Goal: Transaction & Acquisition: Book appointment/travel/reservation

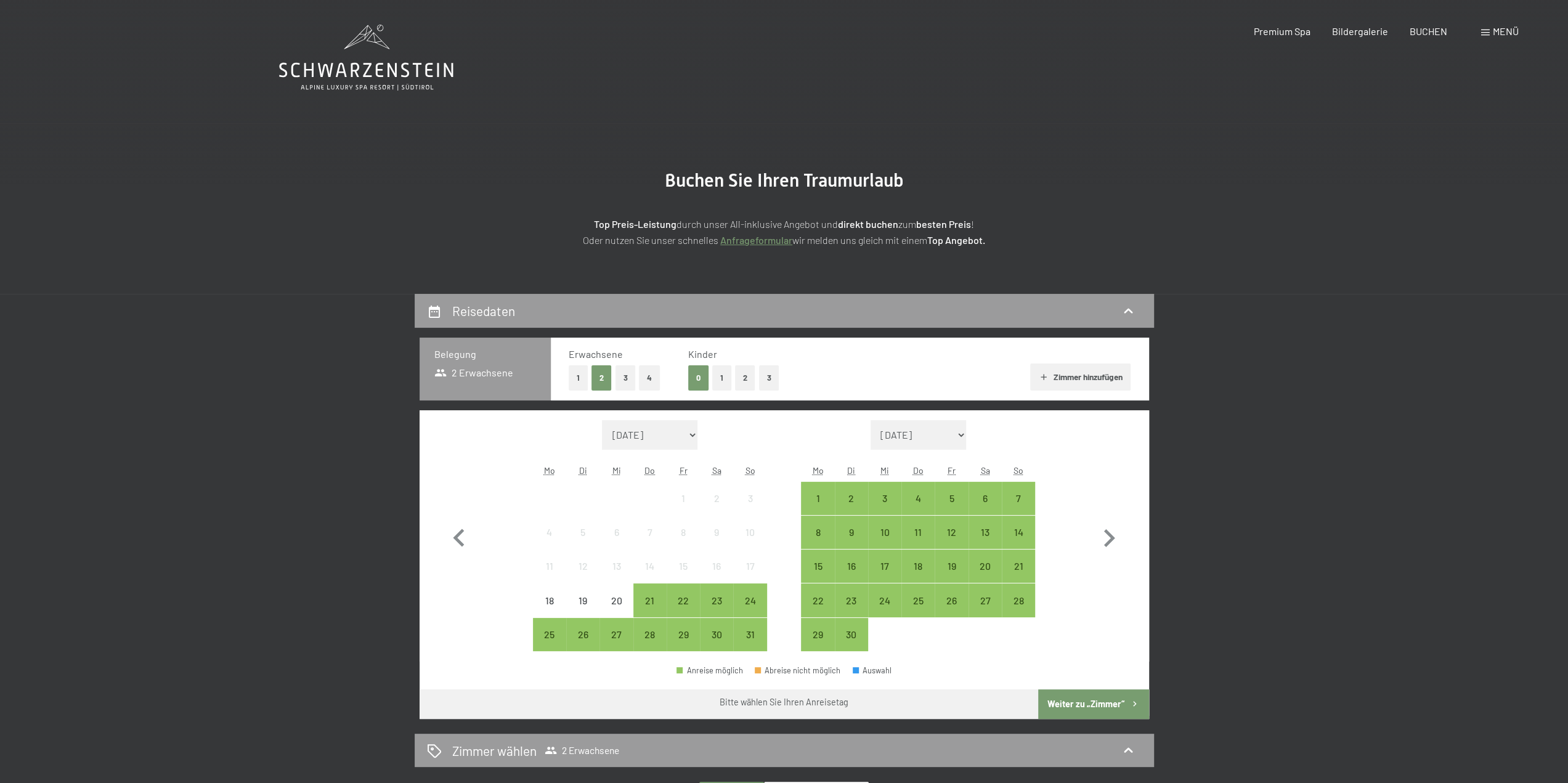
click at [349, 63] on icon at bounding box center [366, 57] width 175 height 66
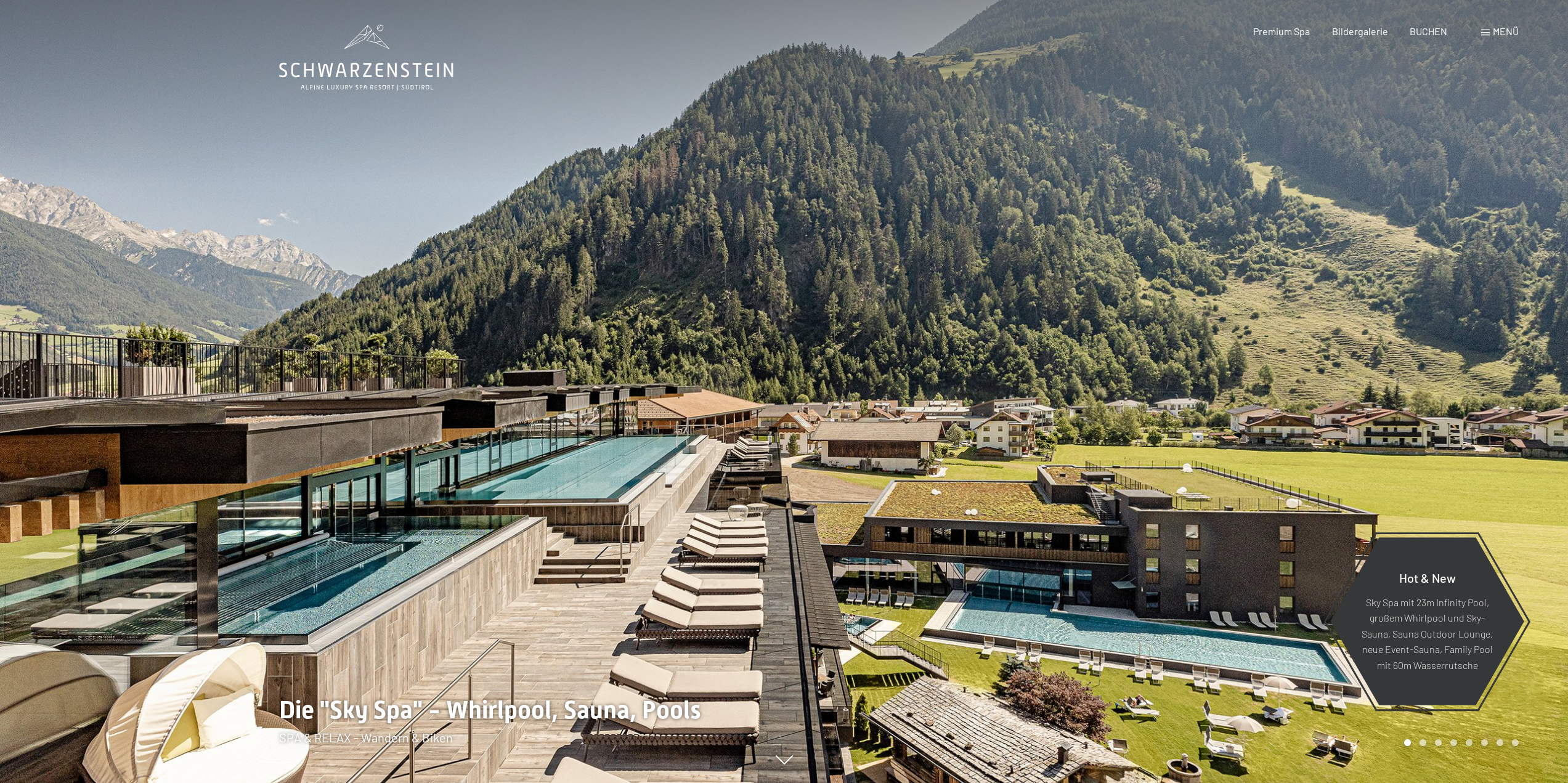
click at [1437, 37] on div "Premium Spa Bildergalerie BUCHEN" at bounding box center [1339, 31] width 259 height 14
click at [1434, 31] on span "BUCHEN" at bounding box center [1428, 29] width 37 height 11
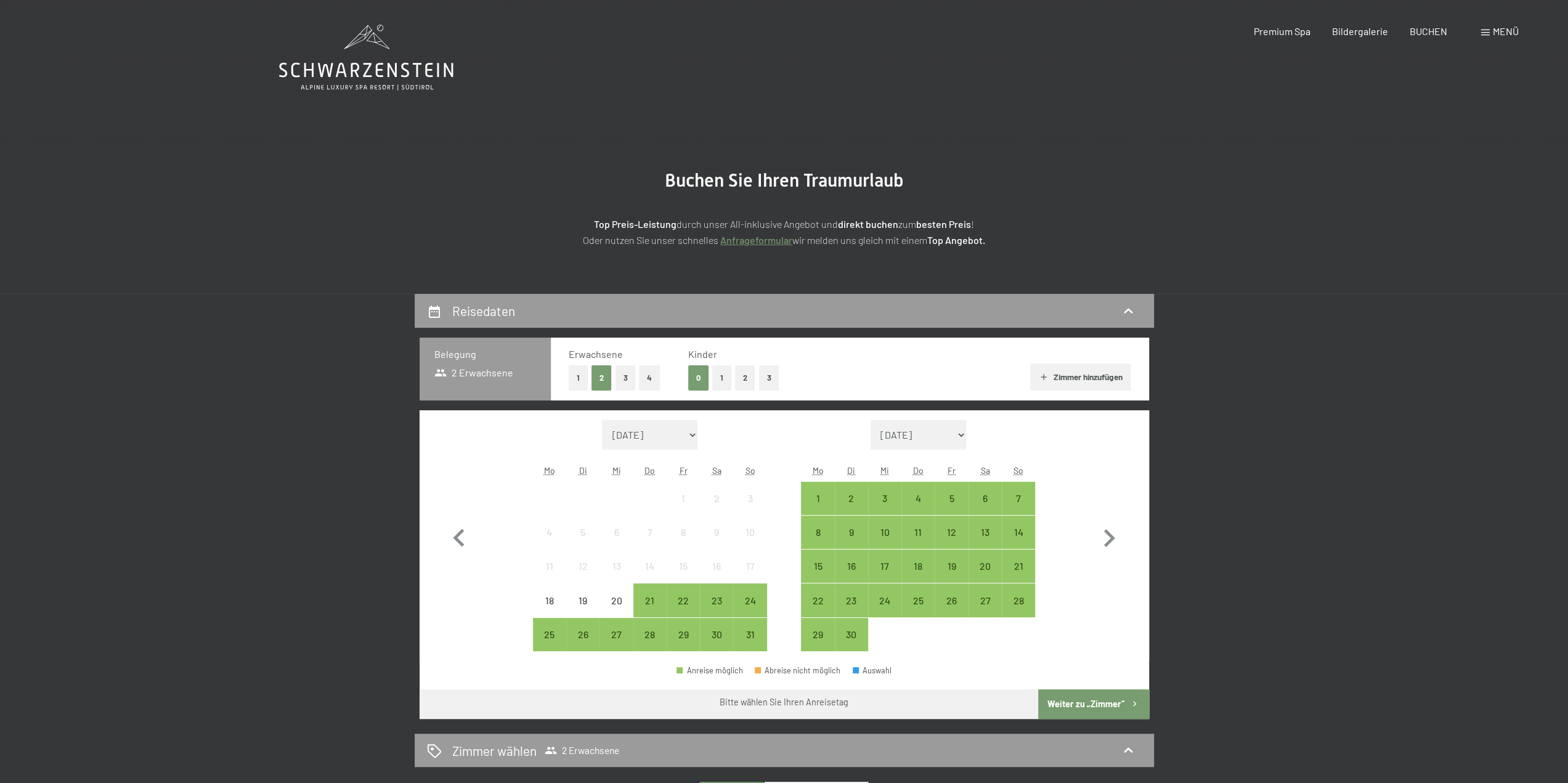
click at [741, 379] on button "2" at bounding box center [745, 378] width 21 height 25
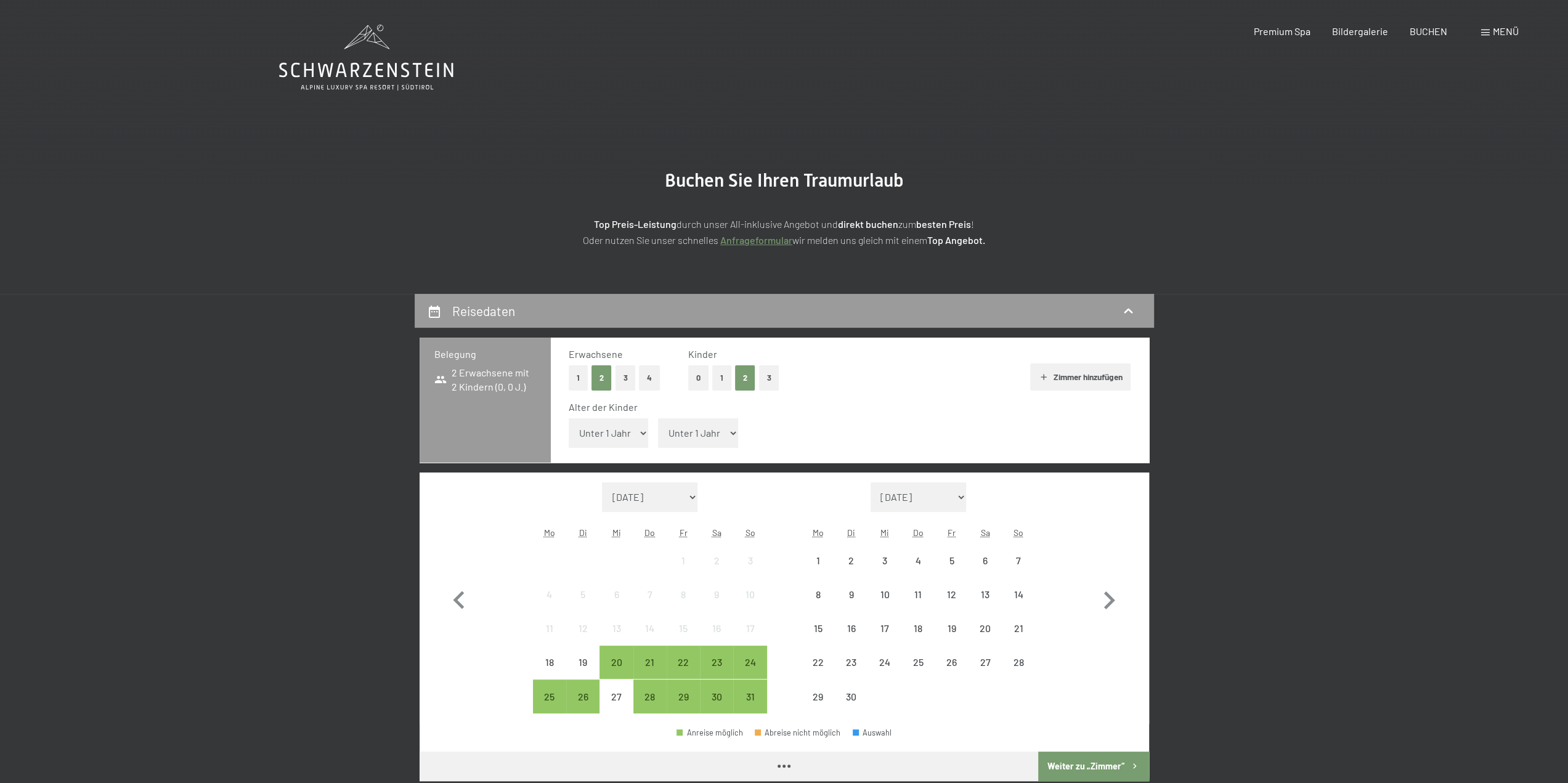
click at [615, 440] on select "Unter 1 Jahr 1 Jahr 2 Jahre 3 Jahre 4 Jahre 5 Jahre 6 Jahre 7 Jahre 8 Jahre 9 J…" at bounding box center [608, 433] width 80 height 30
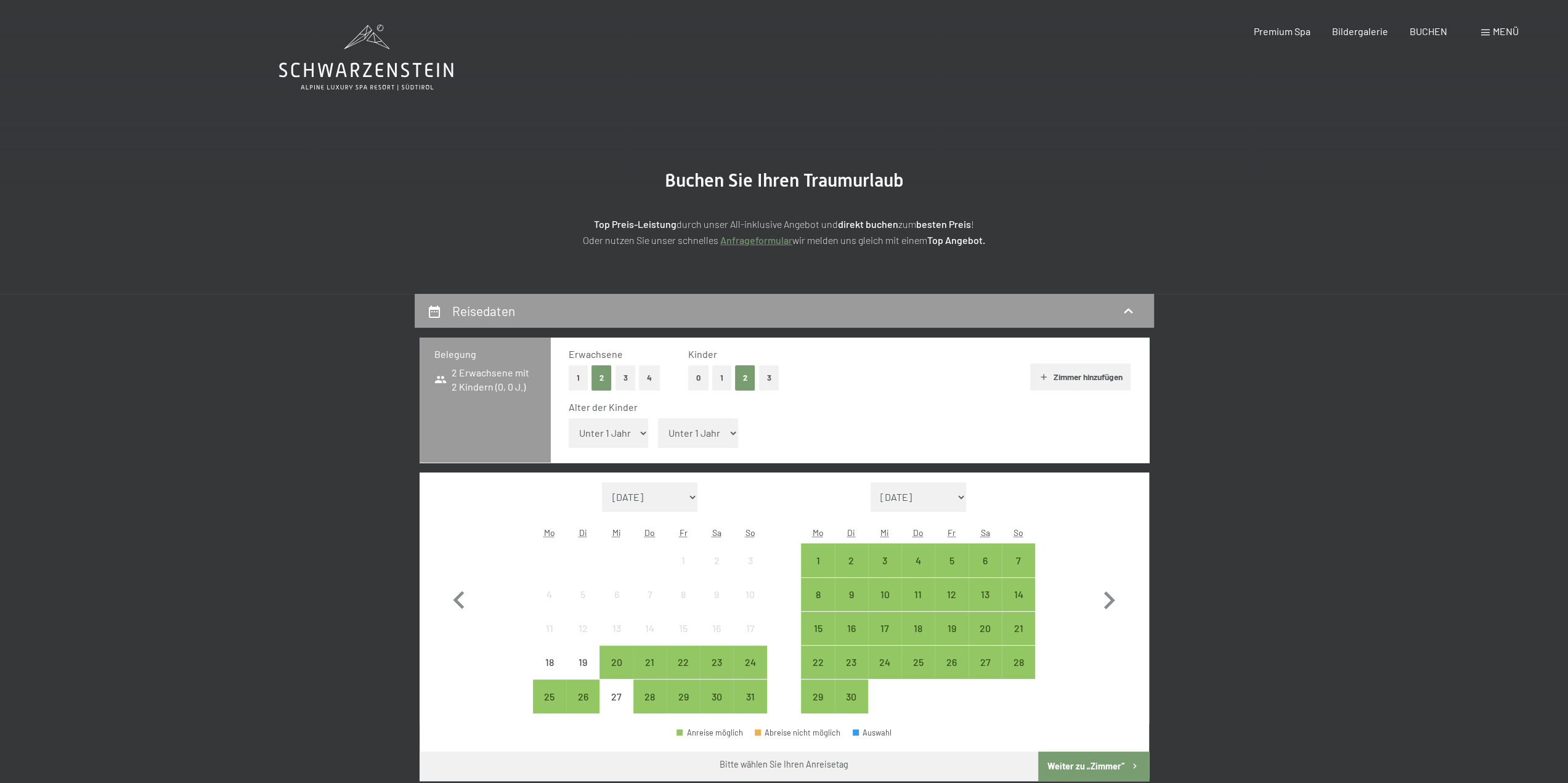
select select "1"
click at [568, 418] on select "Unter 1 Jahr 1 Jahr 2 Jahre 3 Jahre 4 Jahre 5 Jahre 6 Jahre 7 Jahre 8 Jahre 9 J…" at bounding box center [608, 433] width 80 height 30
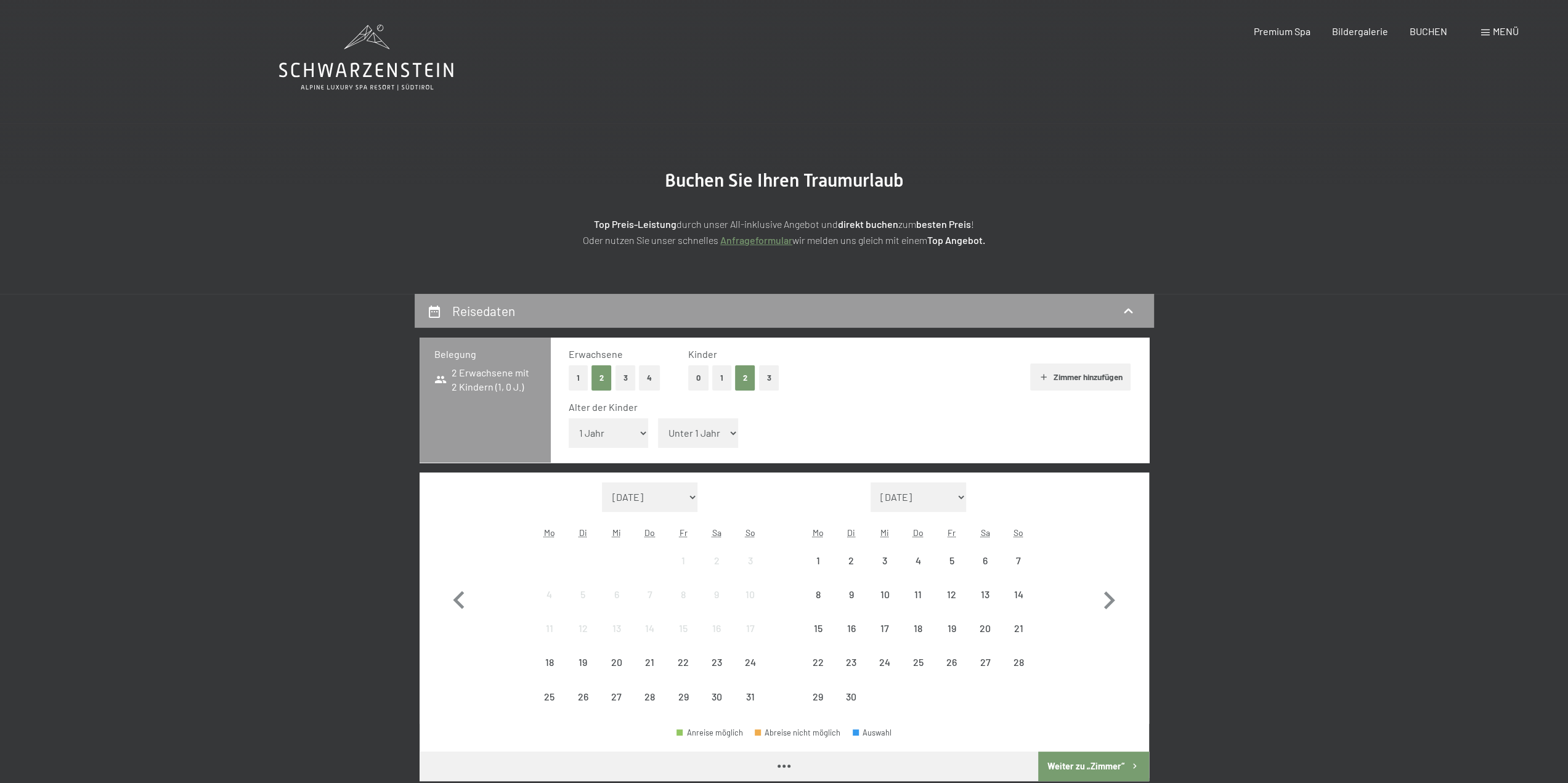
click at [693, 440] on select "Unter 1 Jahr 1 Jahr 2 Jahre 3 Jahre 4 Jahre 5 Jahre 6 Jahre 7 Jahre 8 Jahre 9 J…" at bounding box center [697, 433] width 80 height 30
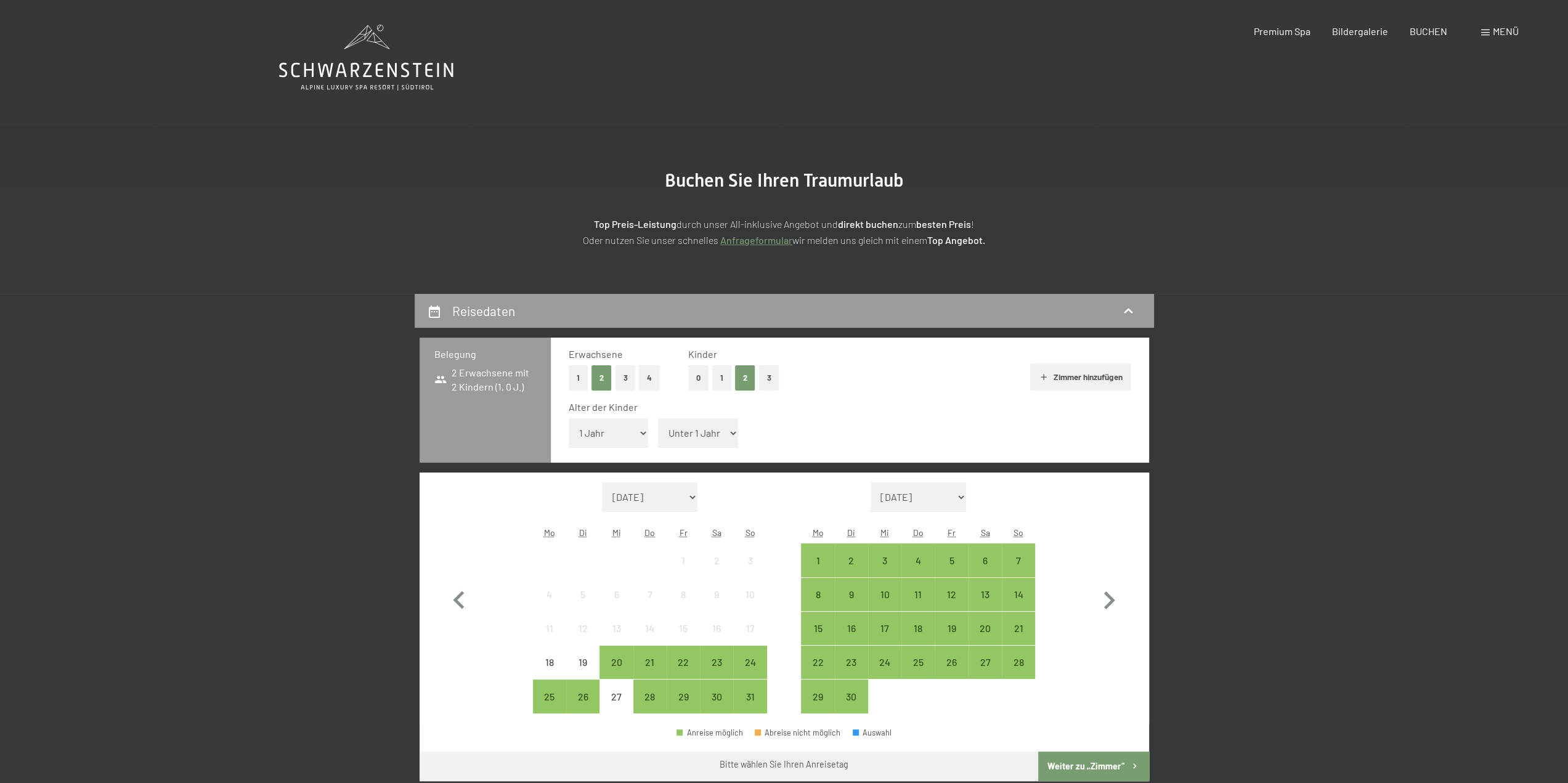
select select "5"
click at [658, 418] on select "Unter 1 Jahr 1 Jahr 2 Jahre 3 Jahre 4 Jahre 5 Jahre 6 Jahre 7 Jahre 8 Jahre 9 J…" at bounding box center [697, 433] width 80 height 30
click at [913, 632] on div "18" at bounding box center [918, 639] width 31 height 31
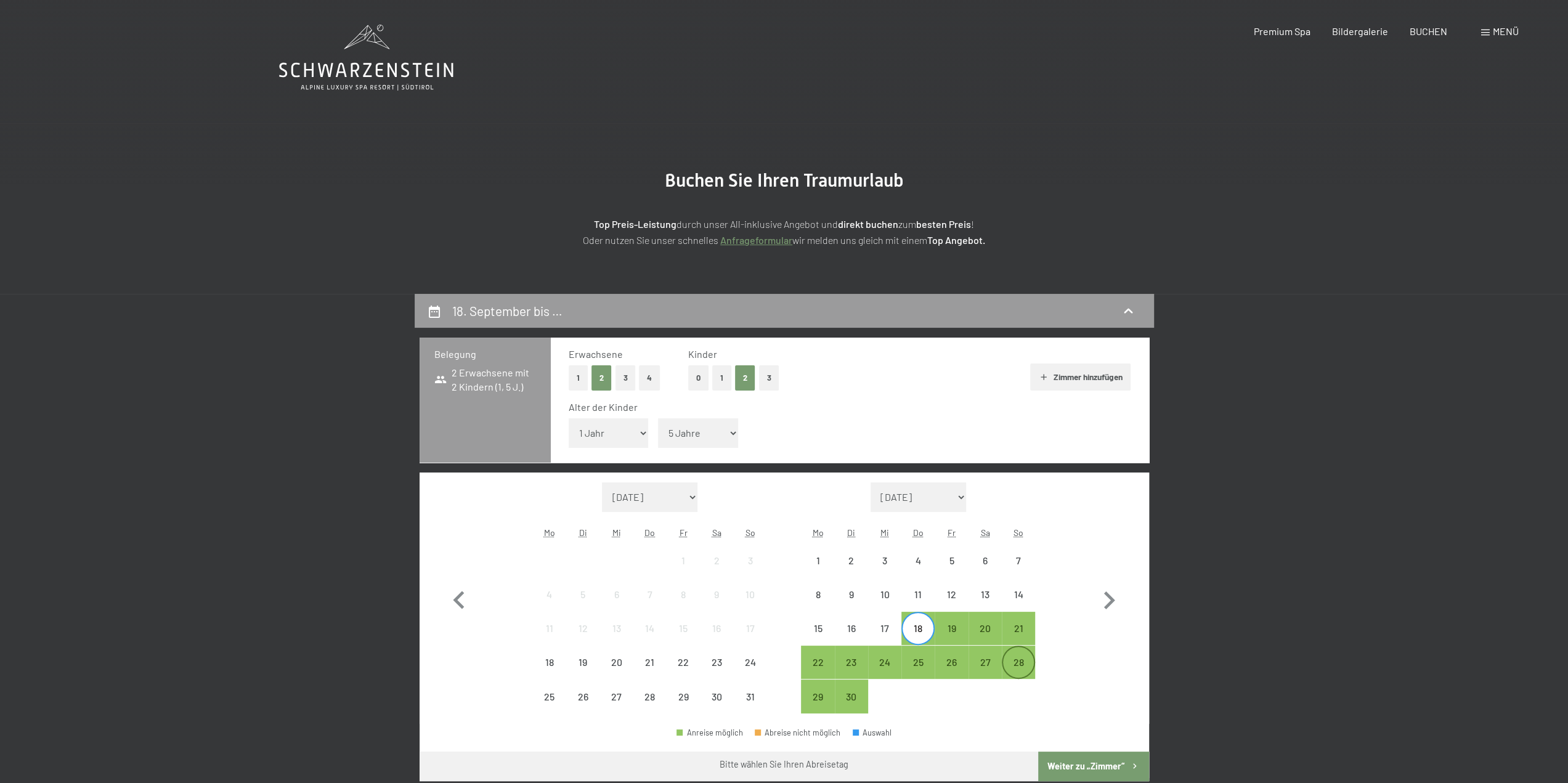
click at [1009, 664] on div "28" at bounding box center [1019, 673] width 31 height 31
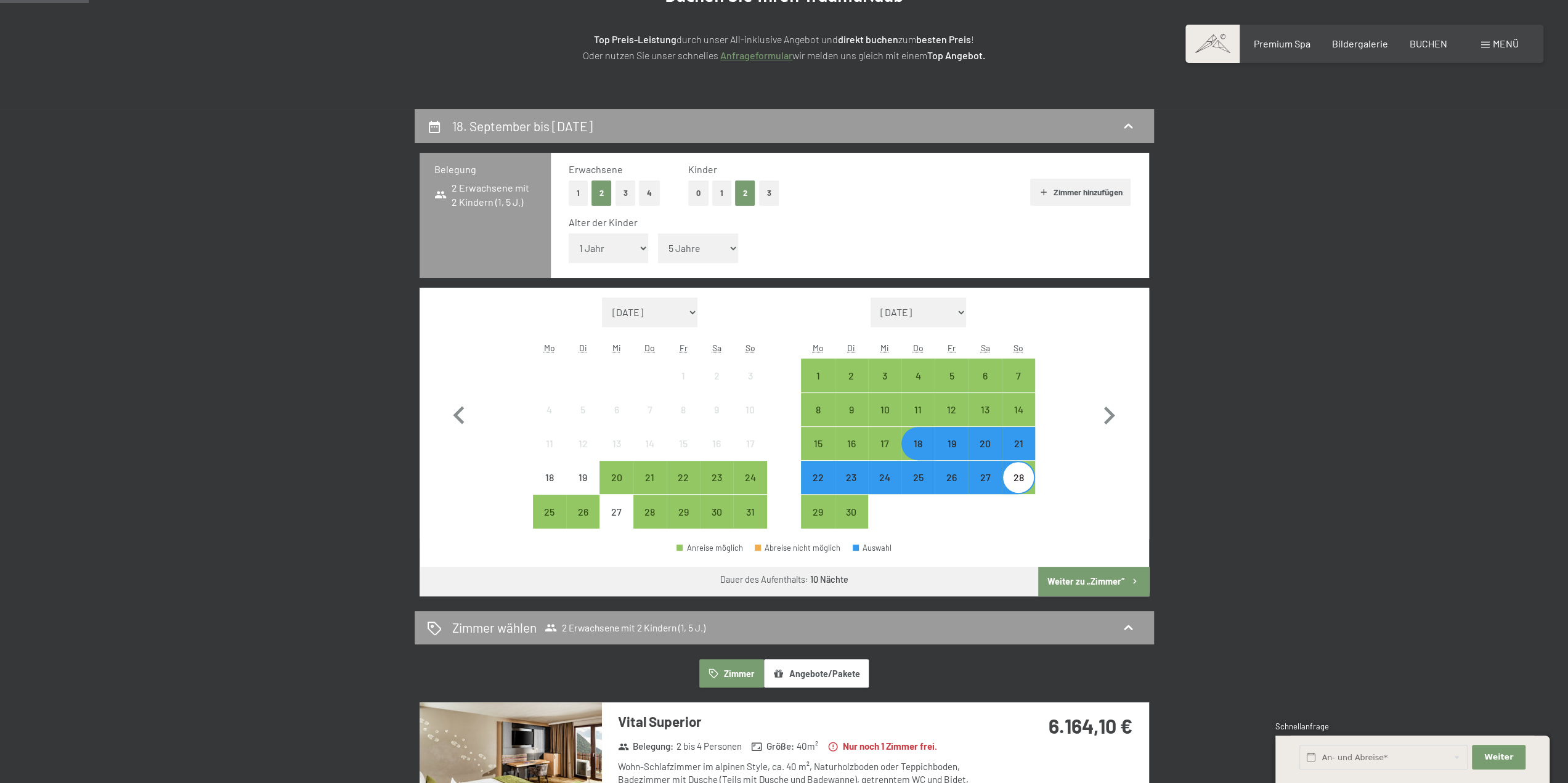
click at [1090, 589] on button "Weiter zu „Zimmer“" at bounding box center [1093, 582] width 111 height 30
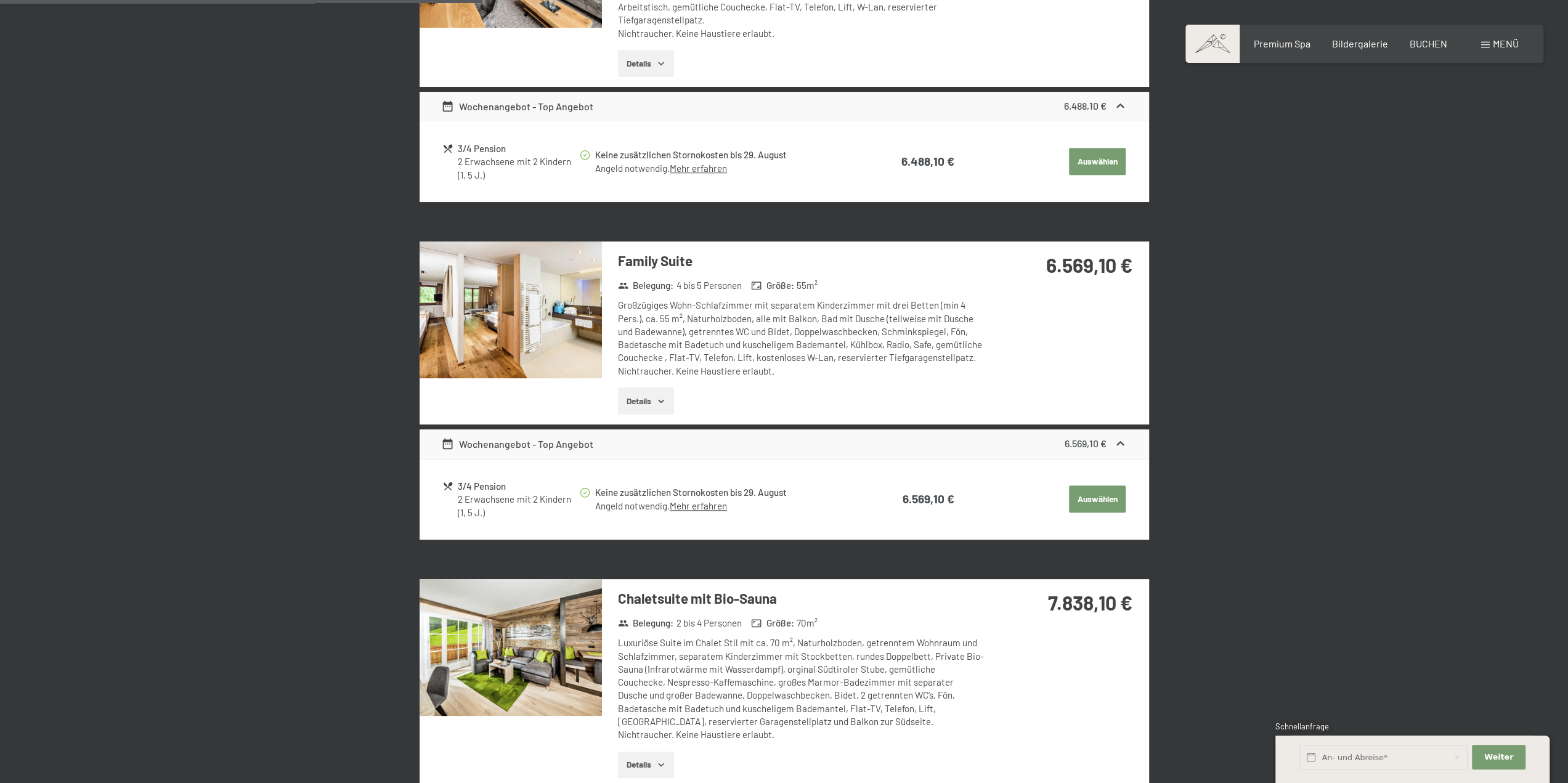
scroll to position [862, 0]
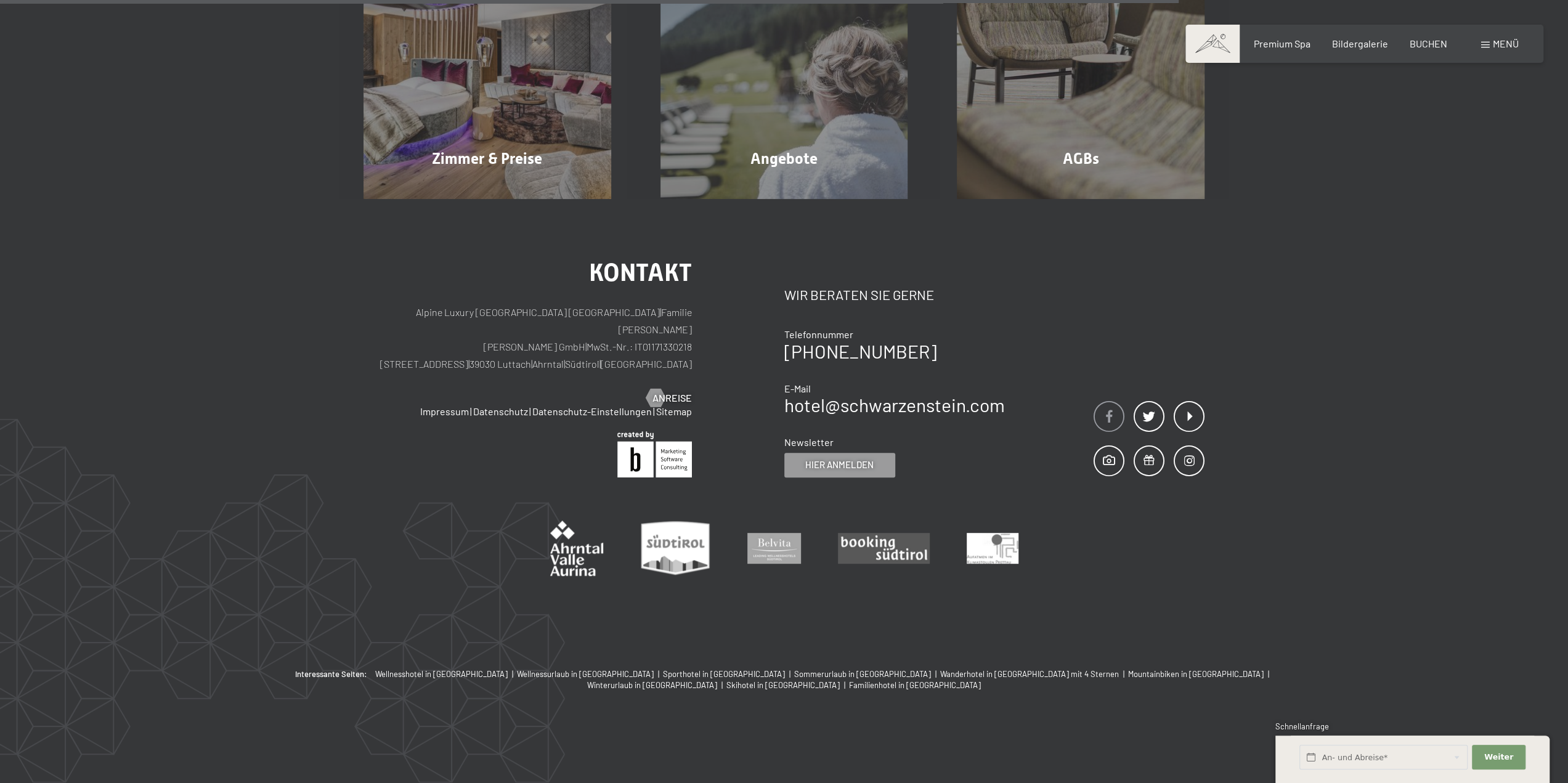
scroll to position [294, 0]
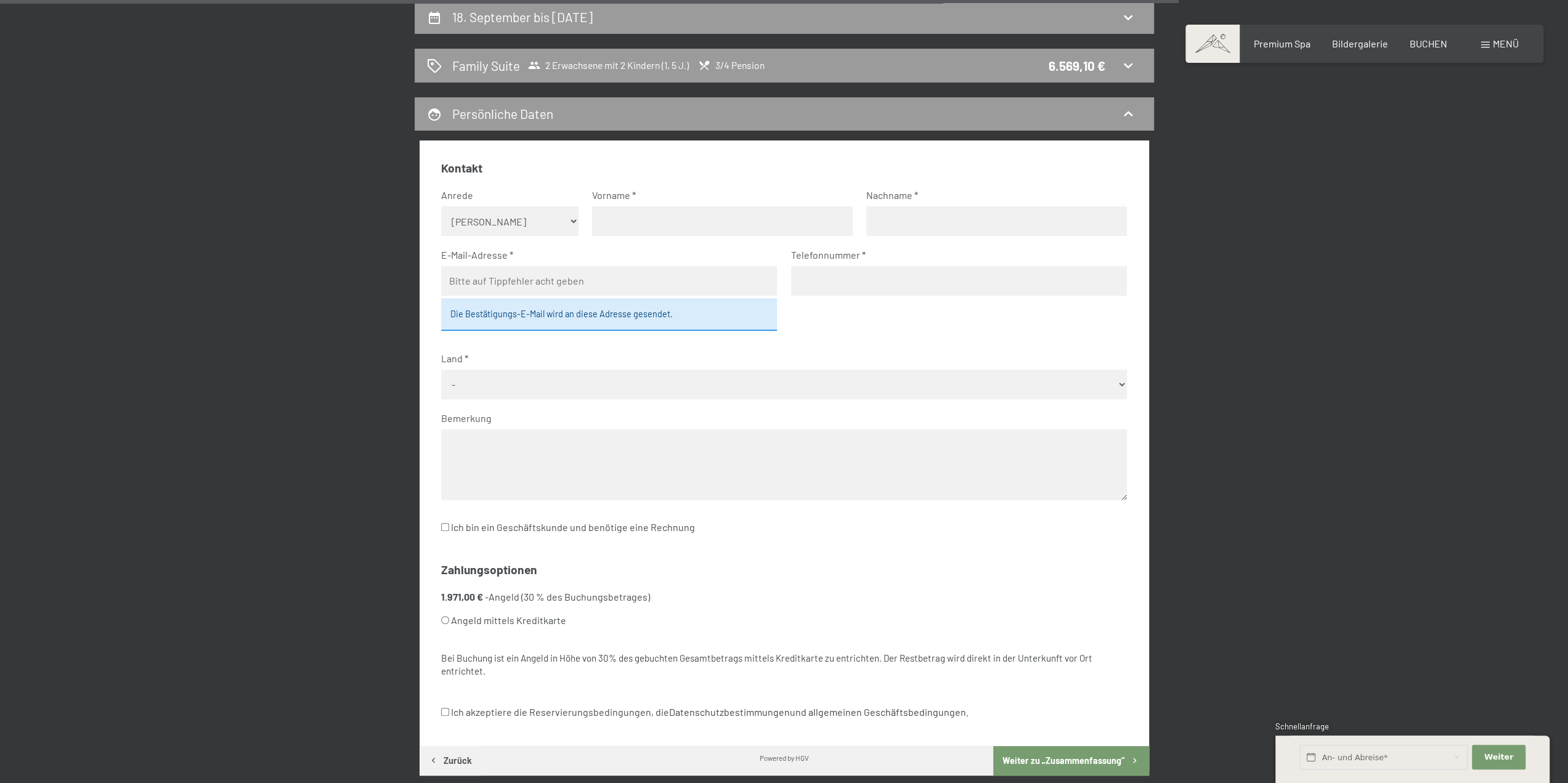
click at [553, 224] on select "Keine Angabe Frau [PERSON_NAME]" at bounding box center [510, 221] width 137 height 30
select select "m"
click at [441, 206] on select "Keine Angabe Frau [PERSON_NAME]" at bounding box center [510, 221] width 137 height 30
click at [615, 222] on input "text" at bounding box center [723, 221] width 261 height 30
type input "[PERSON_NAME]"
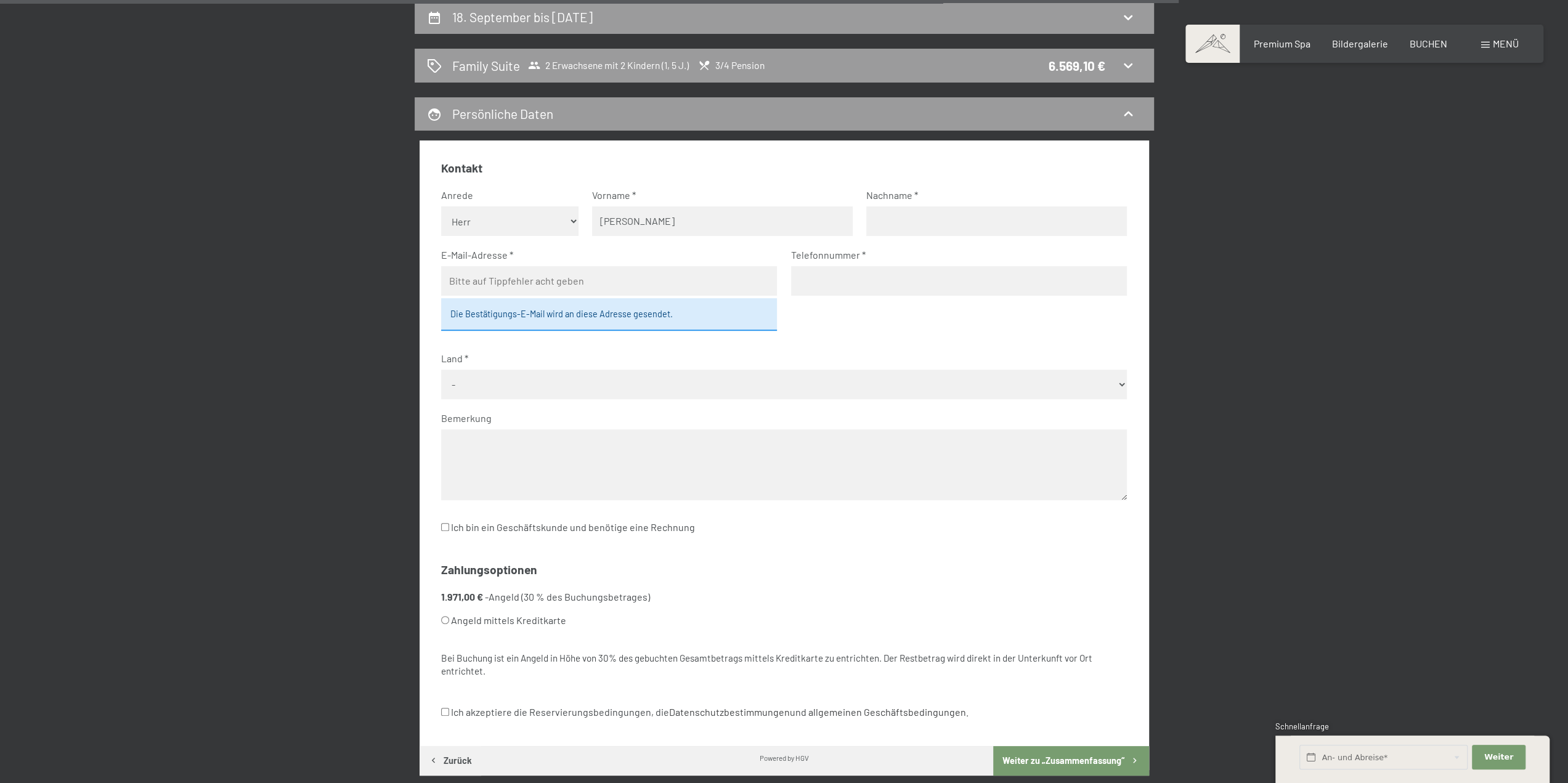
type input "[PERSON_NAME]"
type input "[EMAIL_ADDRESS][PERSON_NAME][DOMAIN_NAME]"
type input "016096381455"
select select "DEU"
drag, startPoint x: 880, startPoint y: 219, endPoint x: 884, endPoint y: 225, distance: 7.2
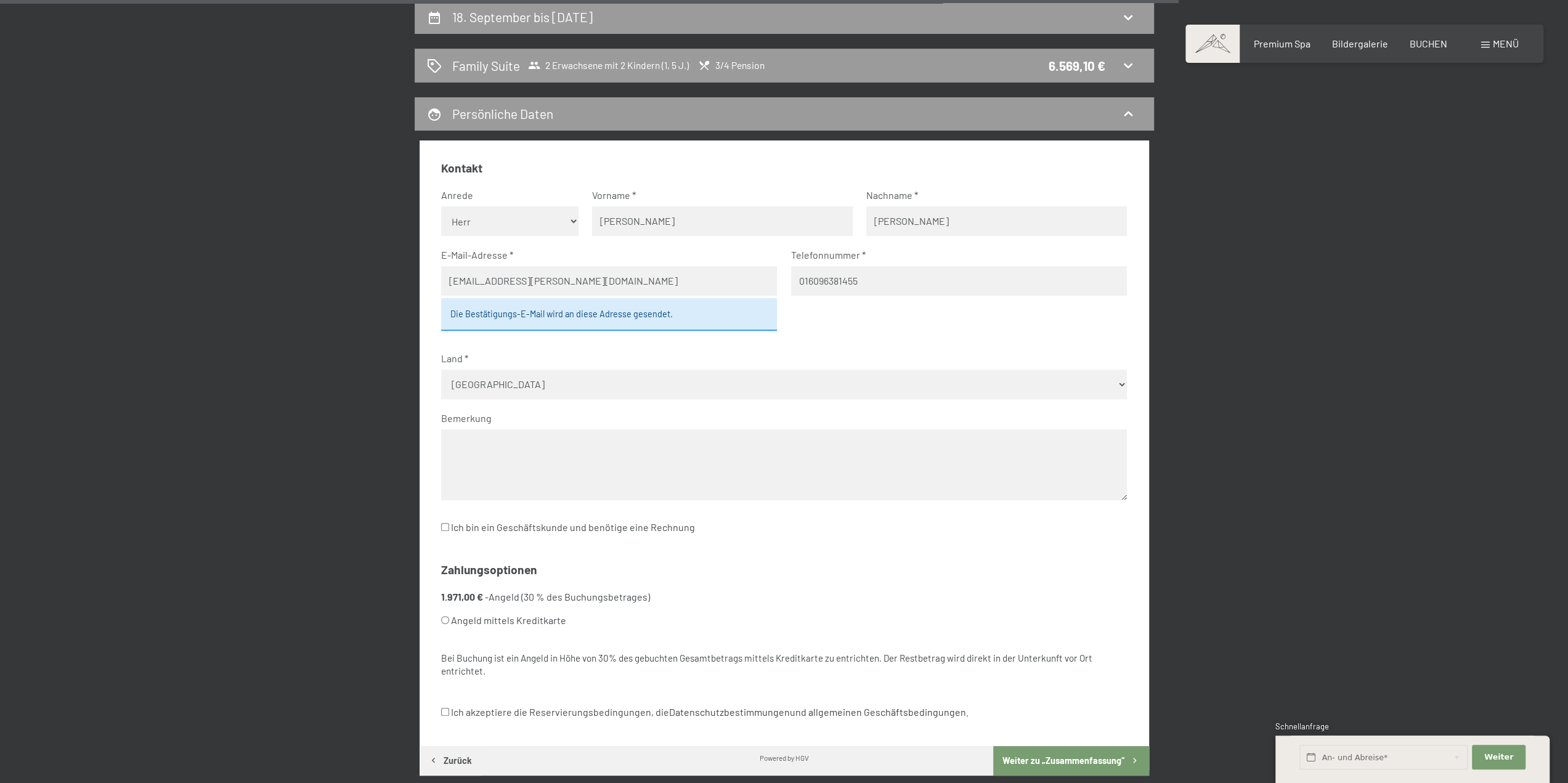
click at [881, 220] on input "[PERSON_NAME]" at bounding box center [997, 221] width 261 height 30
type input "[PERSON_NAME]"
drag, startPoint x: 837, startPoint y: 292, endPoint x: 845, endPoint y: 289, distance: 8.5
click at [837, 292] on input "016096381455" at bounding box center [959, 281] width 336 height 30
drag, startPoint x: 884, startPoint y: 280, endPoint x: 706, endPoint y: 270, distance: 178.3
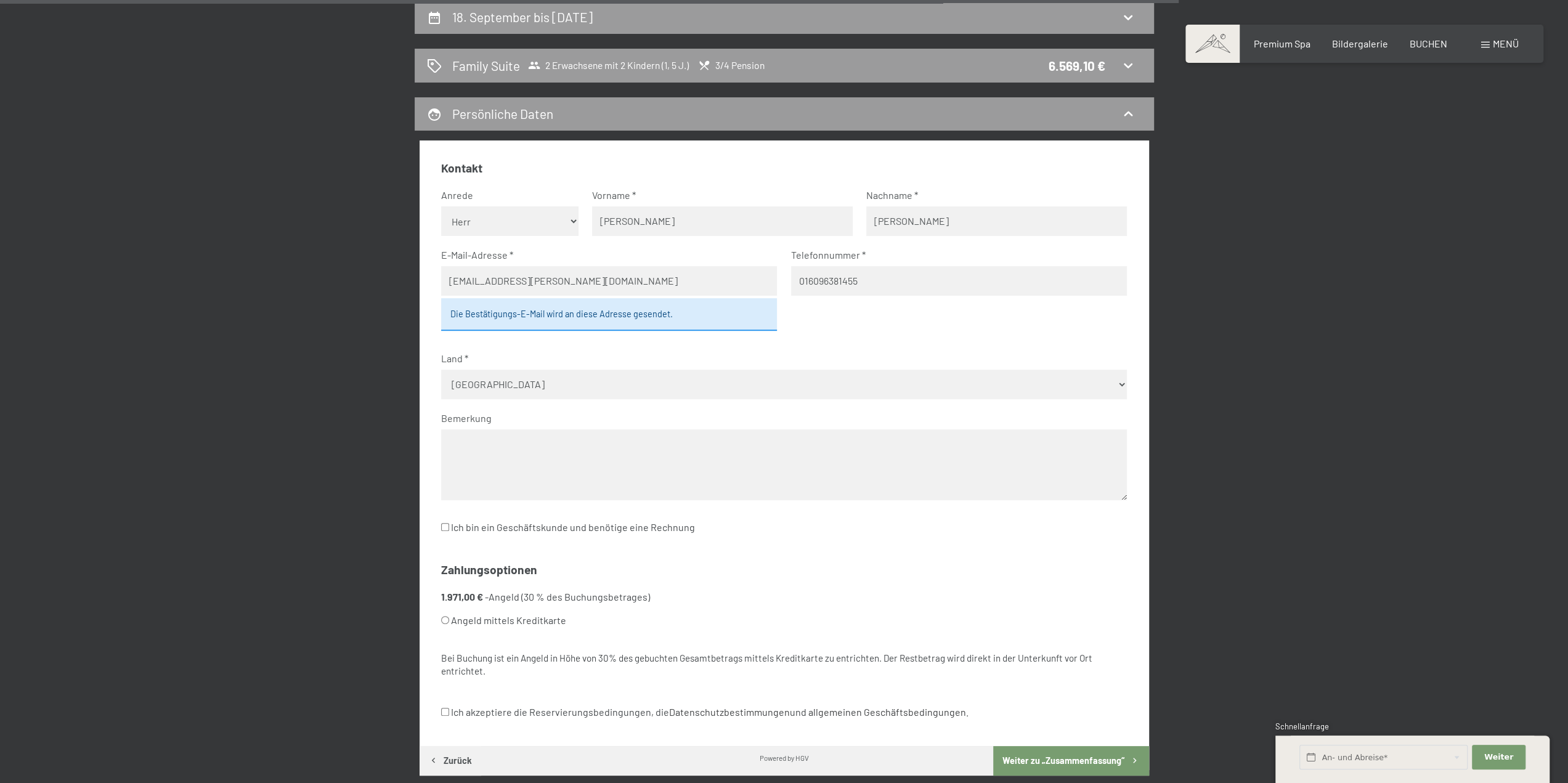
click at [736, 270] on fieldset "Kontakt Anrede [PERSON_NAME] Frau [PERSON_NAME] Vorname [PERSON_NAME] Nachname …" at bounding box center [784, 356] width 686 height 392
type input "01631647481"
click at [568, 452] on textarea at bounding box center [784, 465] width 686 height 71
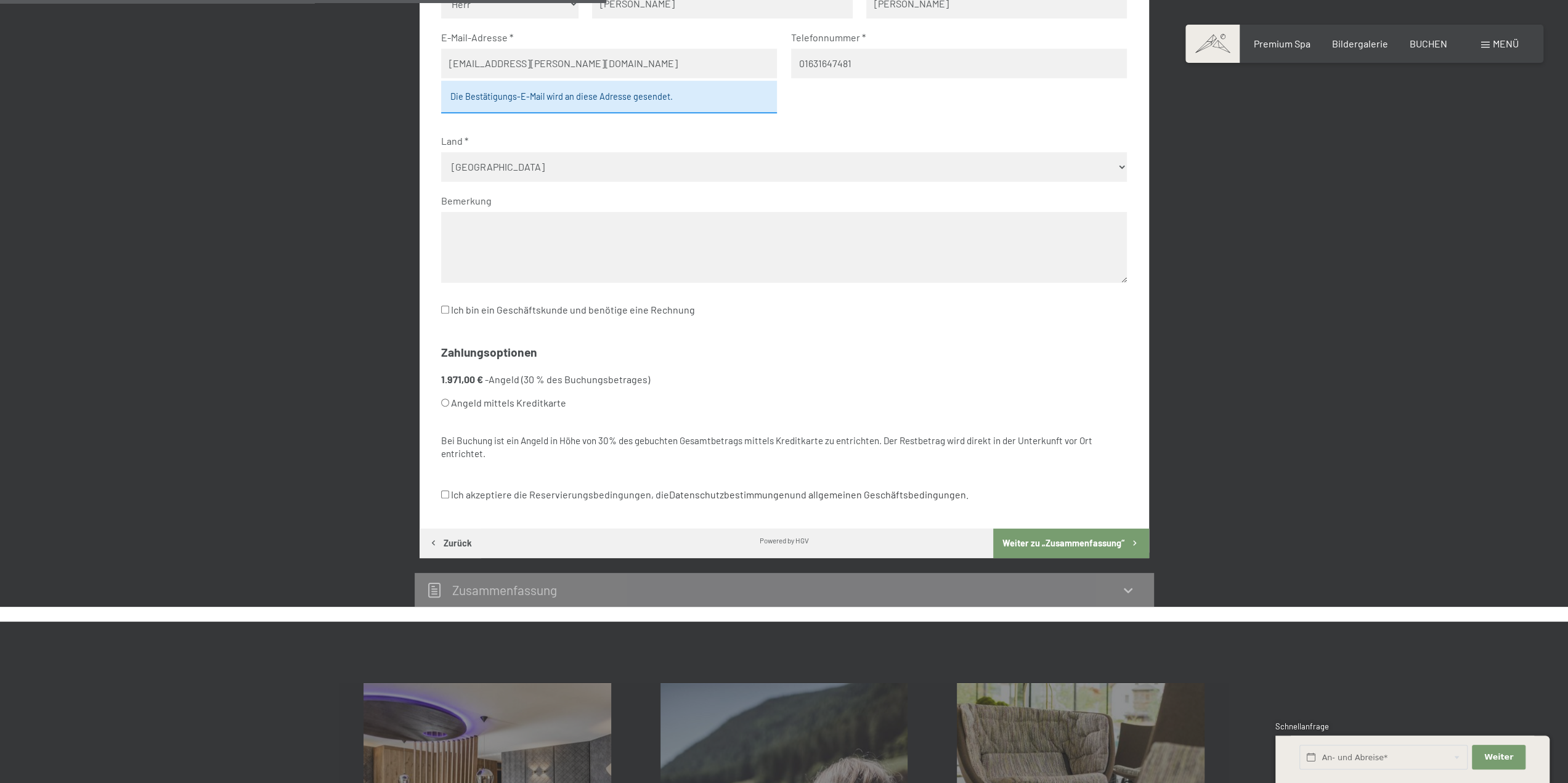
scroll to position [540, 0]
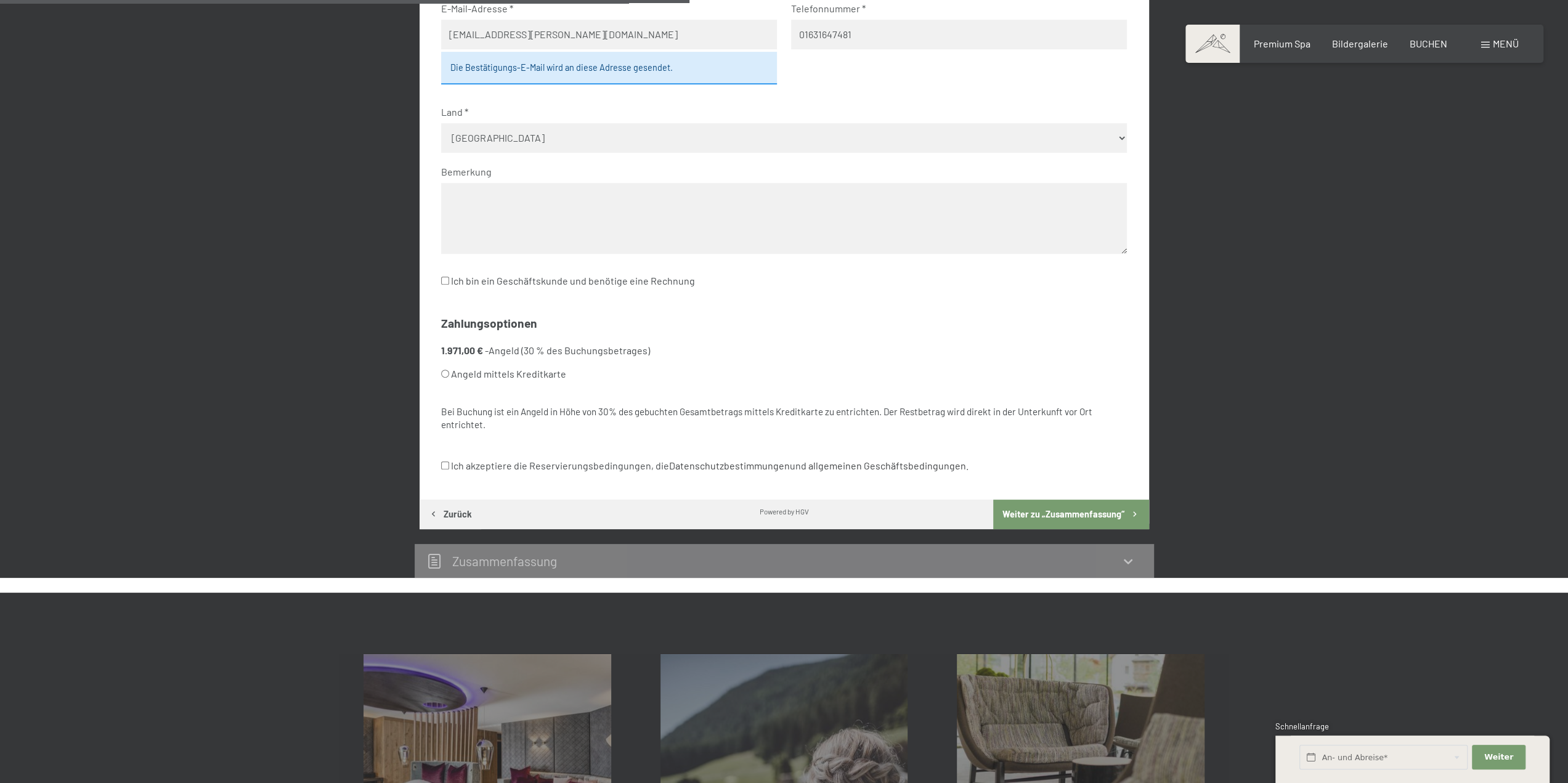
click at [446, 376] on input "Angeld mittels Kreditkarte" at bounding box center [445, 373] width 8 height 8
radio input "true"
click at [445, 463] on input "Ich akzeptiere die Reservierungsbedingungen, die Datenschutzbestimmungen und al…" at bounding box center [445, 466] width 8 height 8
checkbox input "true"
click at [1087, 514] on button "Weiter zu „Zusammen­fassung“" at bounding box center [1071, 514] width 155 height 30
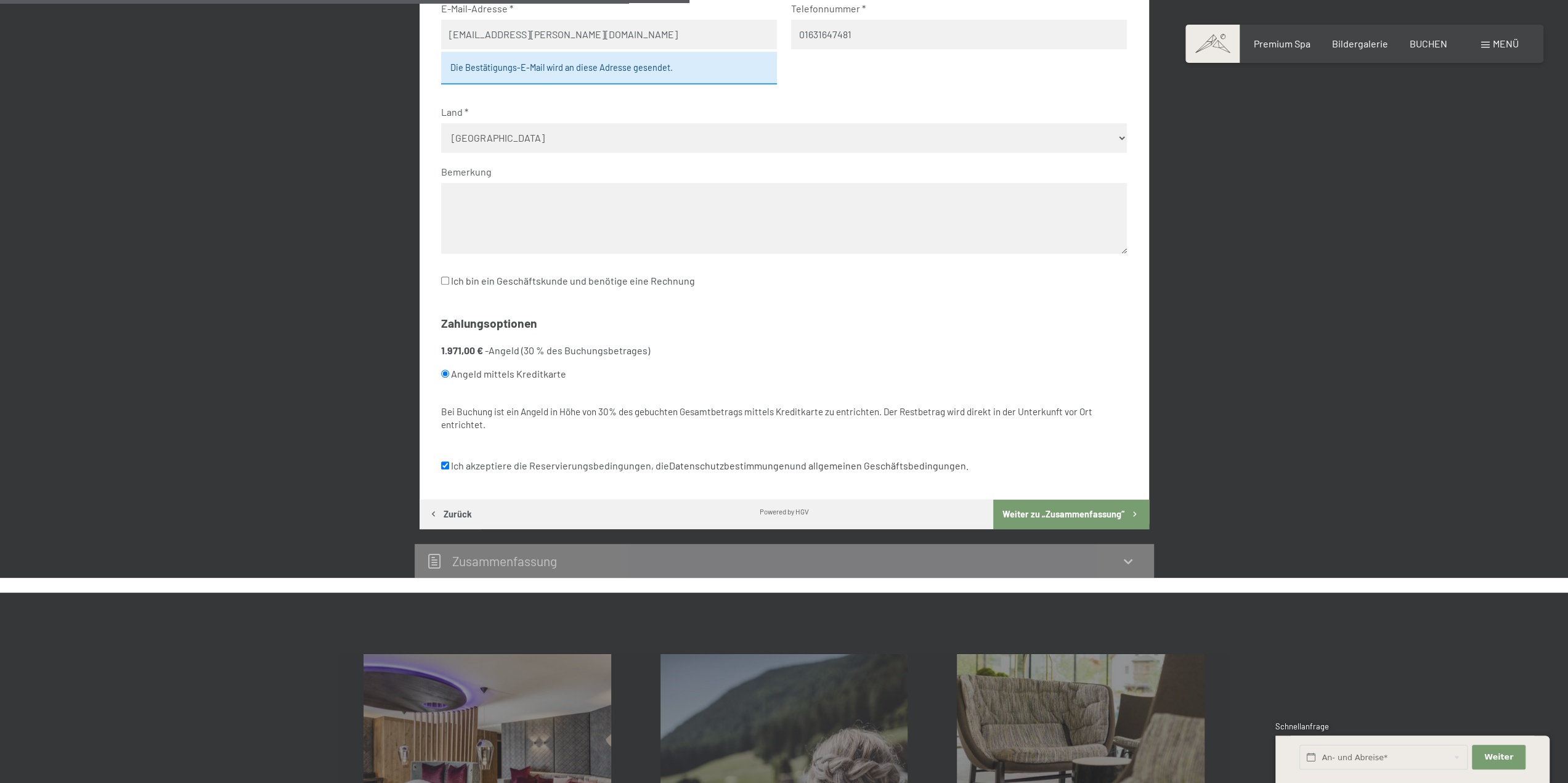
scroll to position [294, 0]
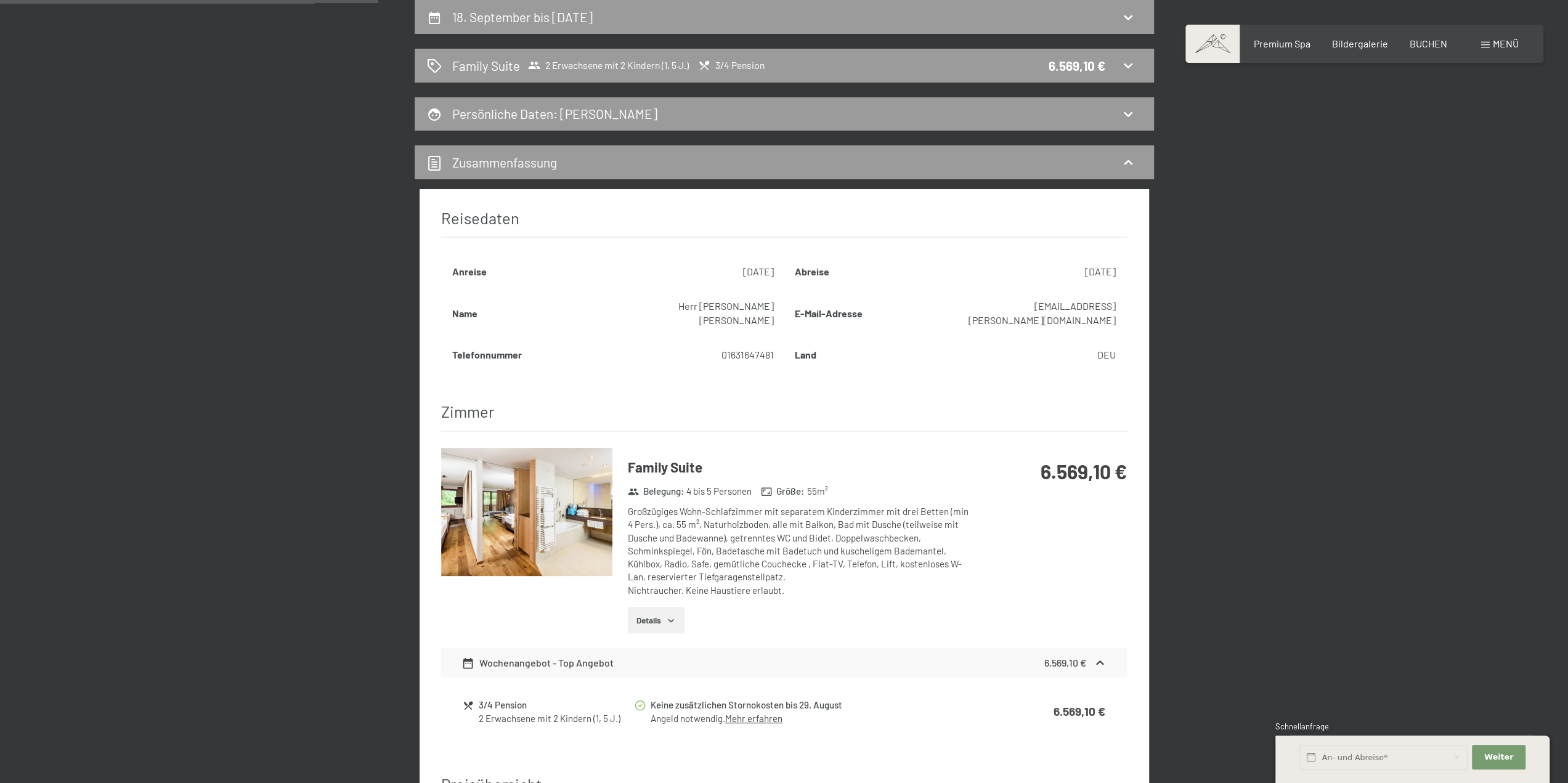
click at [540, 656] on div "Wochenangebot - Top Angebot" at bounding box center [537, 662] width 152 height 14
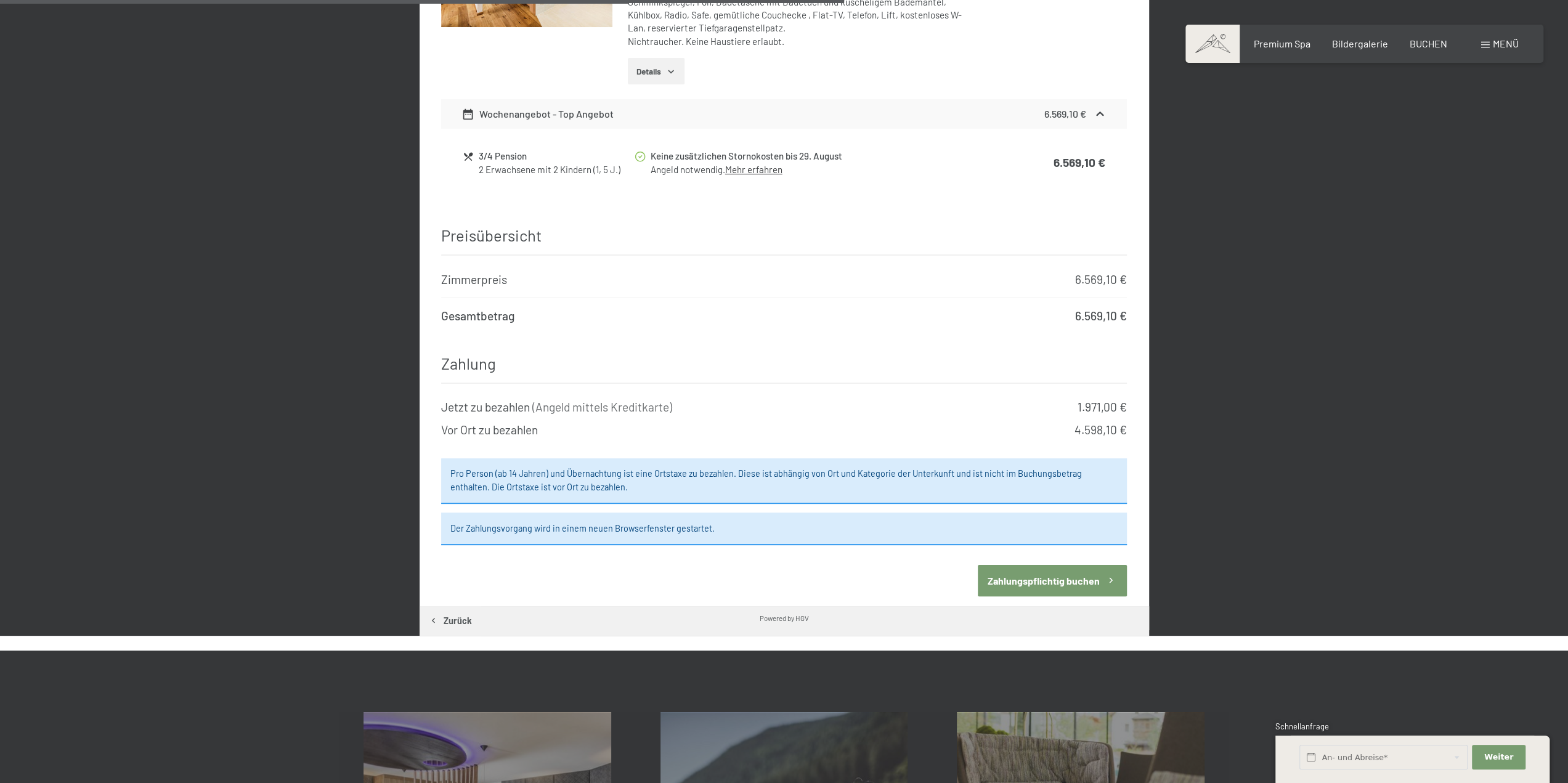
scroll to position [849, 0]
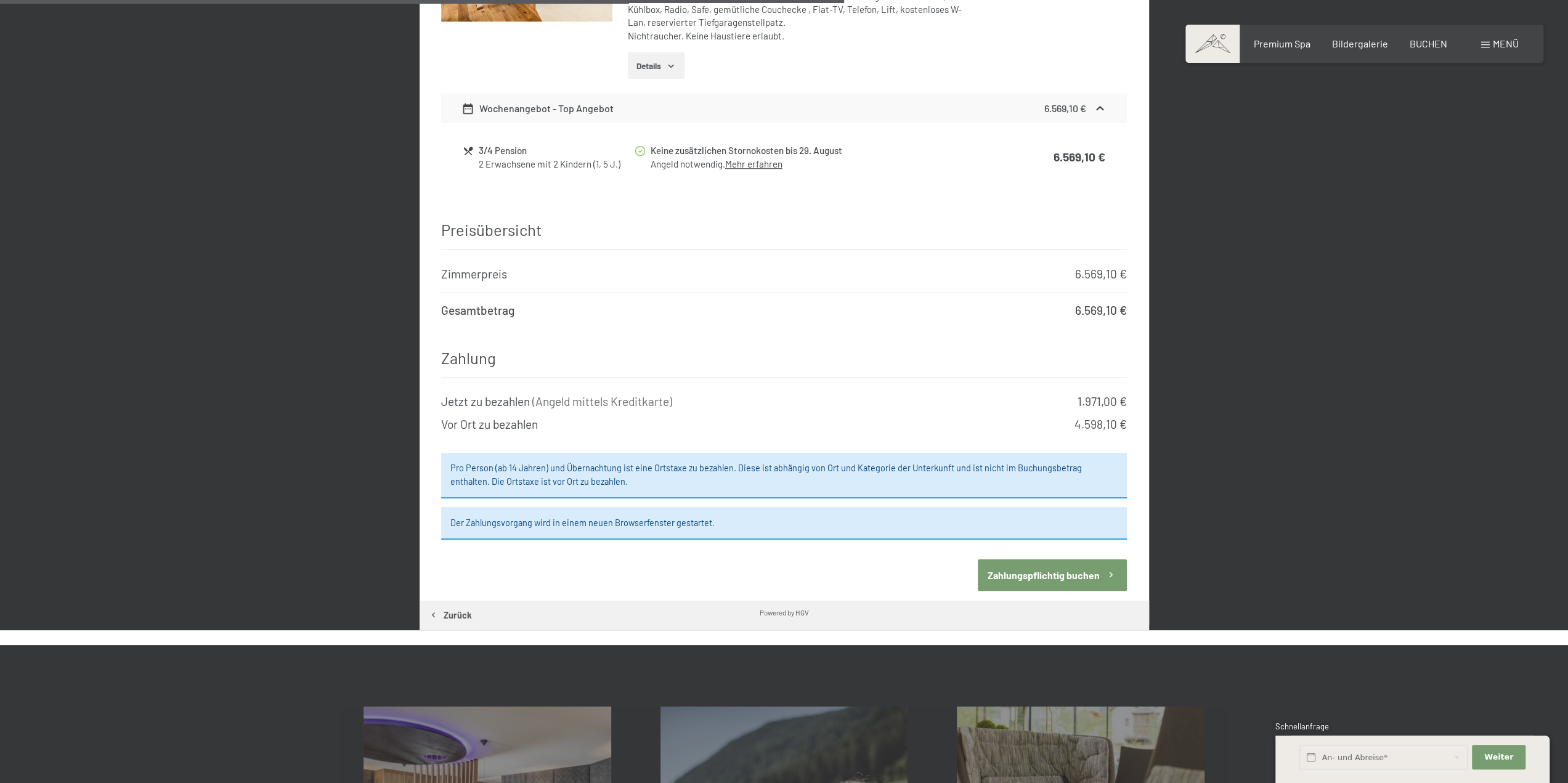
click at [1067, 575] on button "Zahlungspflichtig buchen" at bounding box center [1051, 575] width 149 height 31
